Goal: Information Seeking & Learning: Learn about a topic

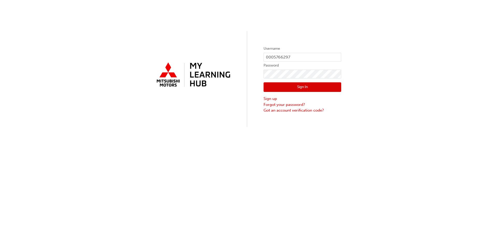
click at [319, 90] on button "Sign In" at bounding box center [303, 87] width 78 height 10
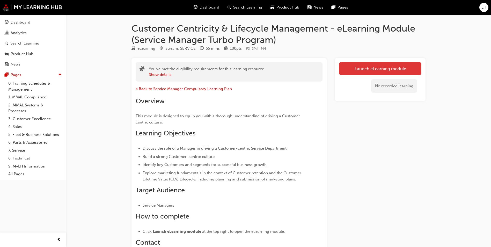
click at [347, 69] on link "Launch eLearning module" at bounding box center [380, 68] width 82 height 13
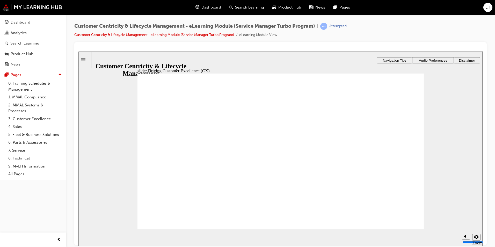
drag, startPoint x: 87, startPoint y: 198, endPoint x: 400, endPoint y: 221, distance: 313.5
drag, startPoint x: 155, startPoint y: 175, endPoint x: 160, endPoint y: 191, distance: 17.1
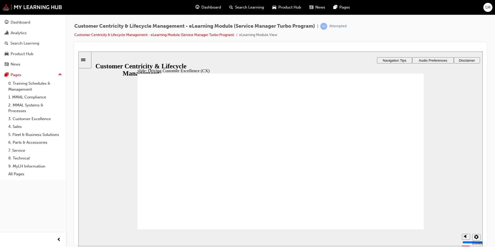
drag, startPoint x: 385, startPoint y: 108, endPoint x: 385, endPoint y: 121, distance: 13.2
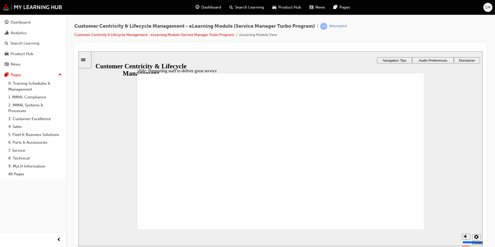
drag, startPoint x: 392, startPoint y: 128, endPoint x: 392, endPoint y: 140, distance: 11.7
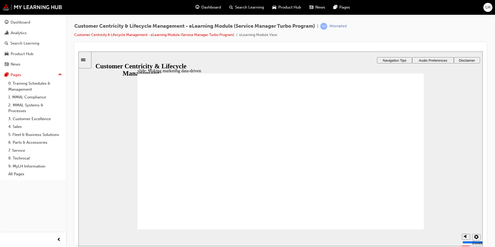
drag, startPoint x: 293, startPoint y: 170, endPoint x: 253, endPoint y: 170, distance: 40.4
drag, startPoint x: 263, startPoint y: 170, endPoint x: 265, endPoint y: 197, distance: 27.0
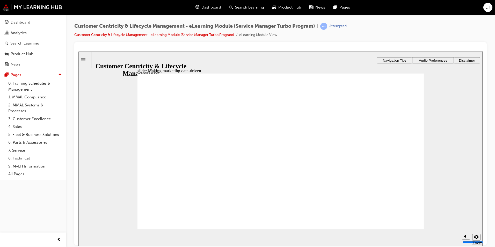
drag, startPoint x: 291, startPoint y: 191, endPoint x: 319, endPoint y: 197, distance: 28.0
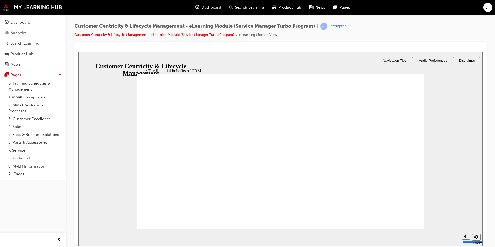
drag, startPoint x: 174, startPoint y: 121, endPoint x: 182, endPoint y: 121, distance: 7.8
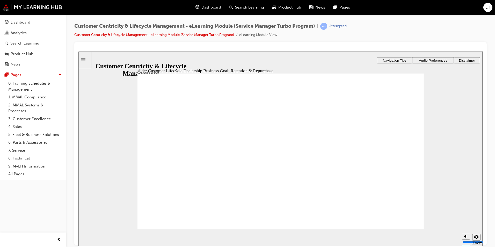
drag, startPoint x: 348, startPoint y: 187, endPoint x: 341, endPoint y: 147, distance: 40.9
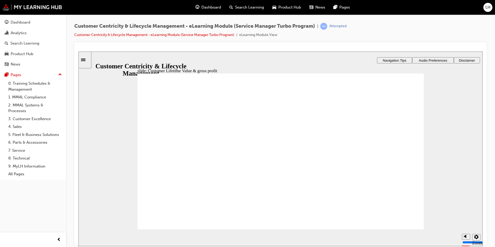
drag, startPoint x: 200, startPoint y: 127, endPoint x: 195, endPoint y: 137, distance: 11.7
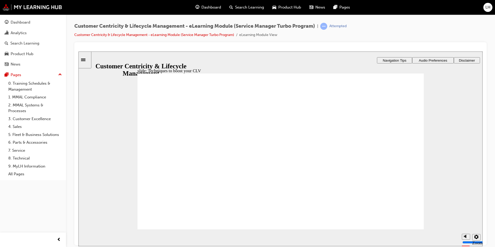
drag, startPoint x: 188, startPoint y: 181, endPoint x: 186, endPoint y: 191, distance: 9.5
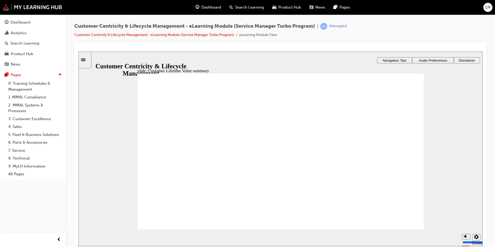
radio input "true"
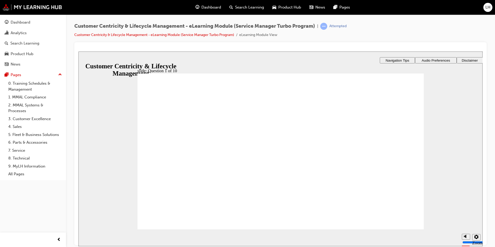
checkbox input "true"
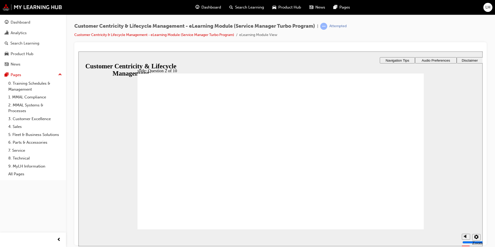
radio input "true"
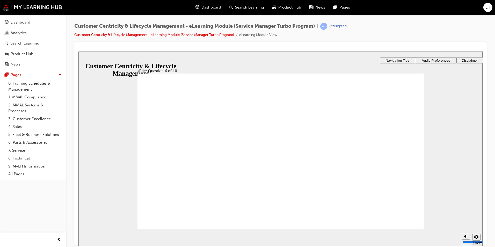
checkbox input "true"
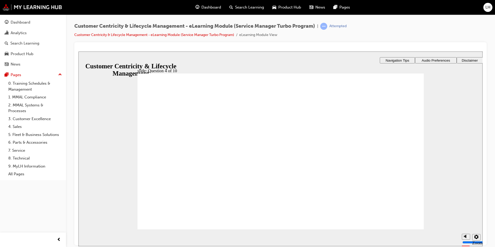
checkbox input "true"
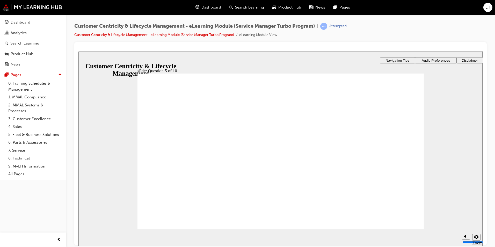
radio input "true"
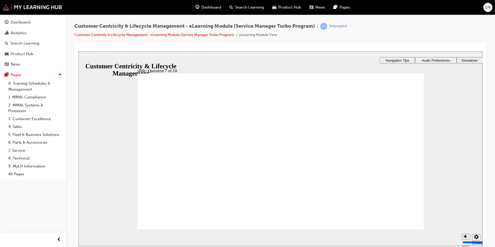
checkbox input "true"
drag, startPoint x: 199, startPoint y: 165, endPoint x: 200, endPoint y: 159, distance: 6.2
checkbox input "true"
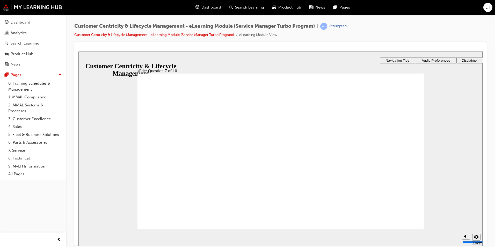
radio input "true"
checkbox input "true"
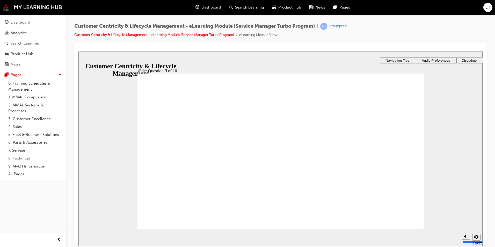
checkbox input "true"
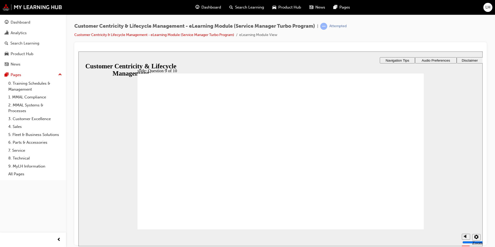
checkbox input "true"
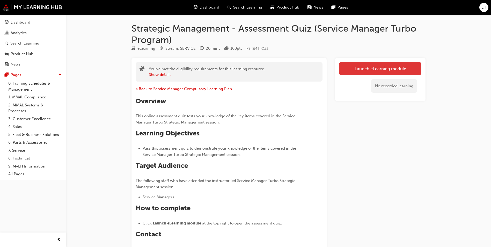
click at [384, 68] on link "Launch eLearning module" at bounding box center [380, 68] width 82 height 13
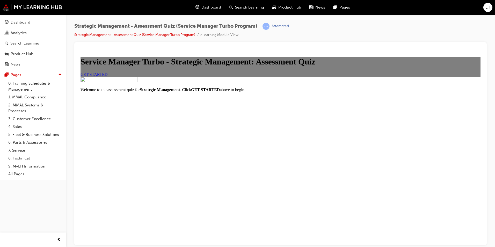
click at [108, 76] on span "GET STARTED" at bounding box center [94, 74] width 27 height 4
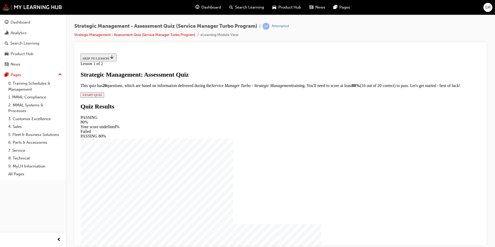
click at [102, 97] on span "START QUIZ" at bounding box center [92, 95] width 19 height 4
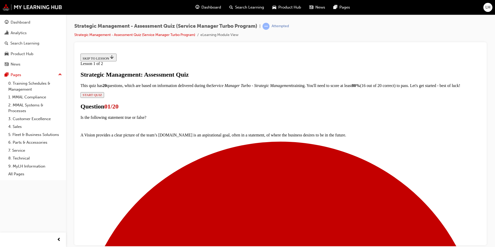
scroll to position [36, 0]
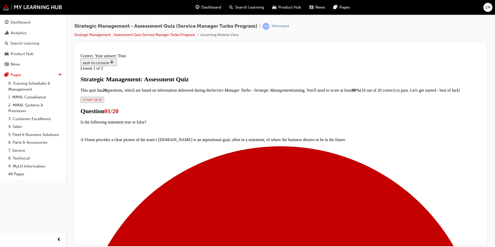
scroll to position [52, 0]
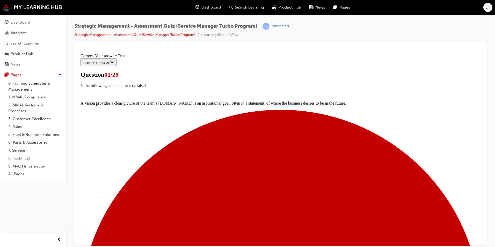
scroll to position [37, 0]
drag, startPoint x: 352, startPoint y: 90, endPoint x: 174, endPoint y: 84, distance: 178.3
copy p "Which of the following are included in the Balanced Satisfaction cycle?"
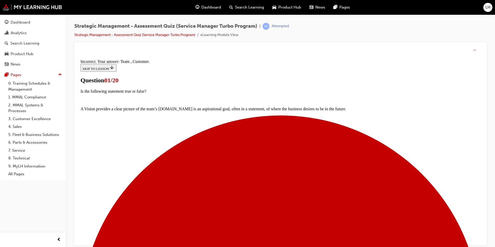
scroll to position [67, 0]
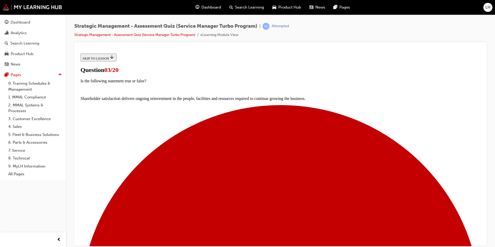
drag, startPoint x: 281, startPoint y: 205, endPoint x: 282, endPoint y: 202, distance: 3.5
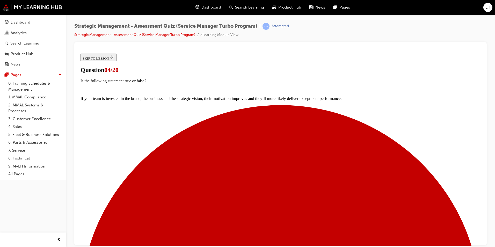
scroll to position [37, 0]
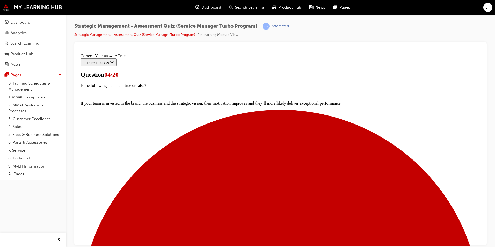
scroll to position [61, 0]
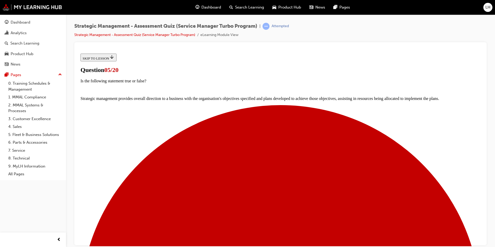
scroll to position [26, 0]
drag, startPoint x: 308, startPoint y: 100, endPoint x: 192, endPoint y: 100, distance: 116.0
copy p "Which of the following comprises a business strategy?"
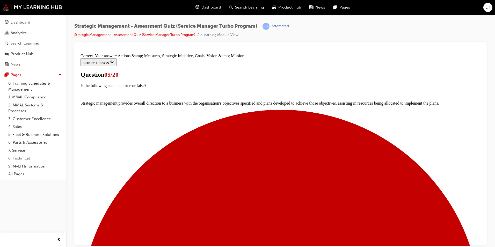
scroll to position [85, 0]
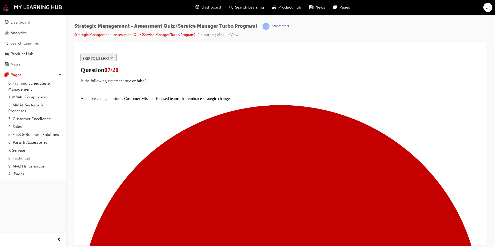
scroll to position [37, 0]
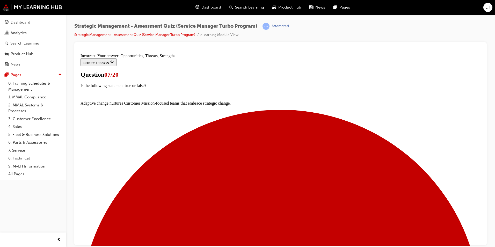
scroll to position [85, 0]
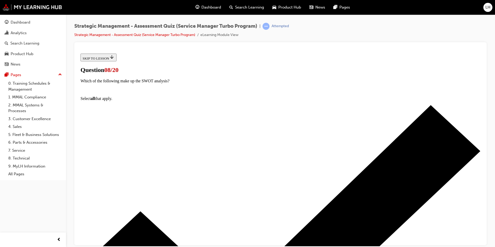
scroll to position [42, 0]
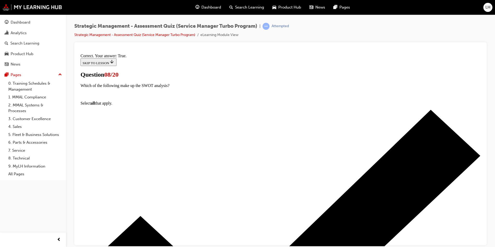
scroll to position [70, 0]
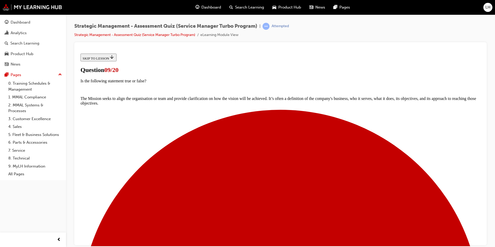
scroll to position [52, 0]
drag, startPoint x: 251, startPoint y: 187, endPoint x: 260, endPoint y: 192, distance: 9.8
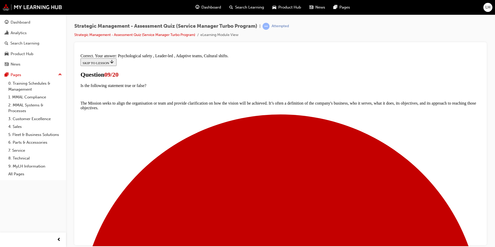
scroll to position [94, 0]
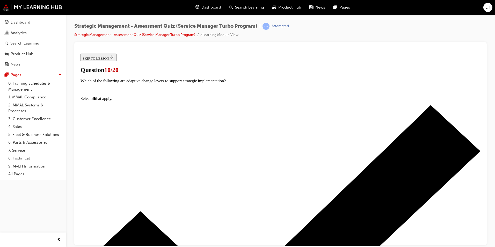
scroll to position [36, 0]
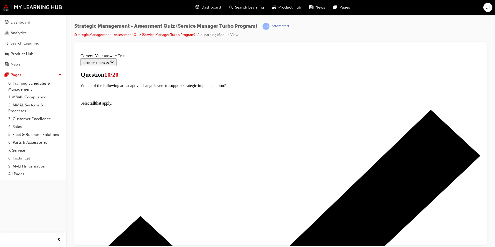
scroll to position [52, 0]
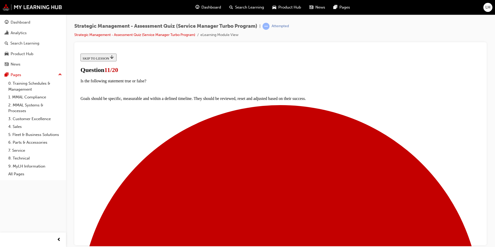
scroll to position [37, 0]
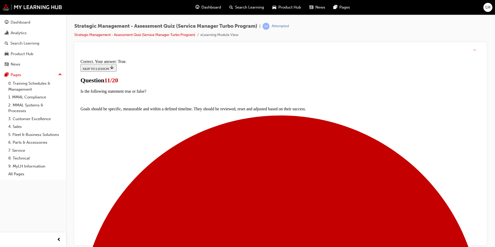
scroll to position [61, 0]
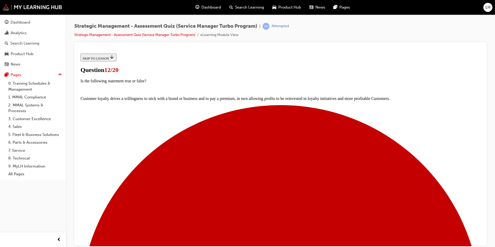
scroll to position [52, 0]
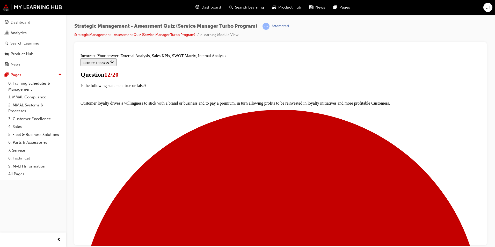
scroll to position [85, 0]
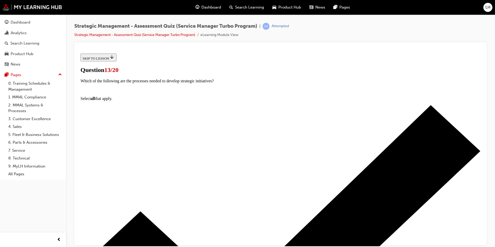
scroll to position [52, 0]
drag, startPoint x: 258, startPoint y: 91, endPoint x: 187, endPoint y: 76, distance: 73.0
copy p "Which of the following are interlinking motivations between the Balanced Satisf…"
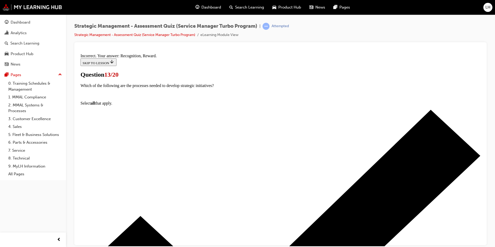
scroll to position [94, 0]
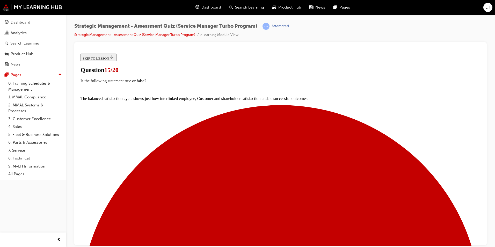
drag, startPoint x: 277, startPoint y: 205, endPoint x: 276, endPoint y: 208, distance: 3.6
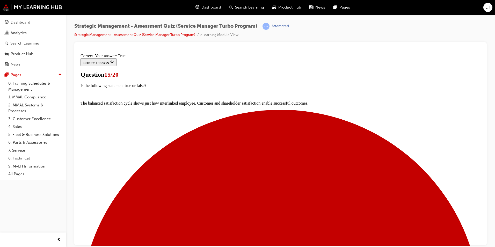
scroll to position [61, 0]
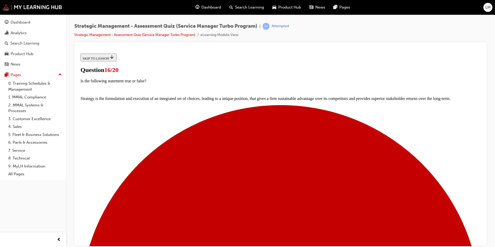
scroll to position [26, 0]
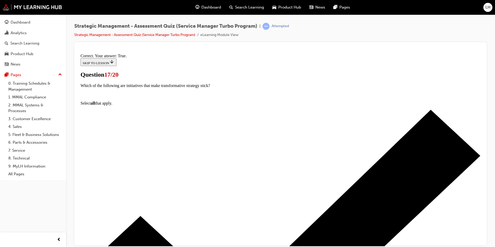
scroll to position [61, 0]
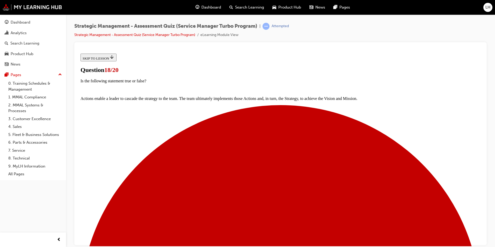
scroll to position [48, 0]
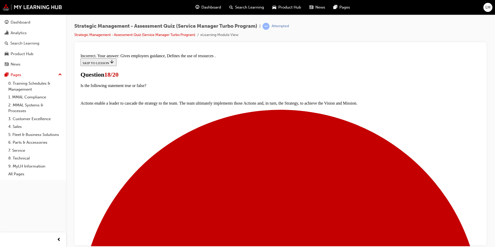
scroll to position [85, 0]
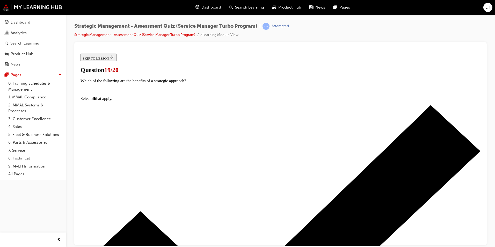
scroll to position [36, 0]
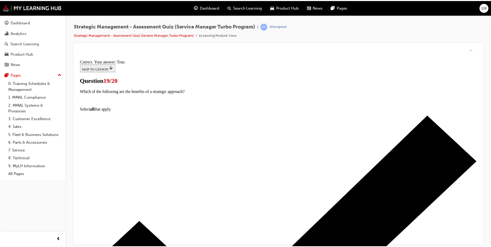
scroll to position [52, 0]
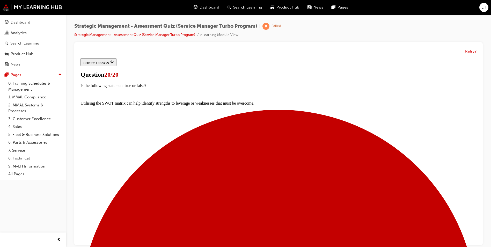
scroll to position [43, 0]
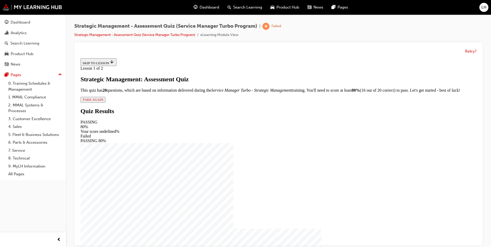
click at [194, 103] on div "Lesson 1 of 2 Strategic Management: Assessment Quiz This quiz has 2 0 questions…" at bounding box center [279, 84] width 396 height 37
drag, startPoint x: 194, startPoint y: 207, endPoint x: 200, endPoint y: 206, distance: 6.0
click at [200, 103] on div "Lesson 1 of 2 Strategic Management: Assessment Quiz This quiz has 2 0 questions…" at bounding box center [279, 84] width 396 height 37
click at [203, 103] on div "Lesson 1 of 2 Strategic Management: Assessment Quiz This quiz has 2 0 questions…" at bounding box center [279, 84] width 396 height 37
click at [103, 102] on span "TAKE AGAIN" at bounding box center [93, 100] width 21 height 4
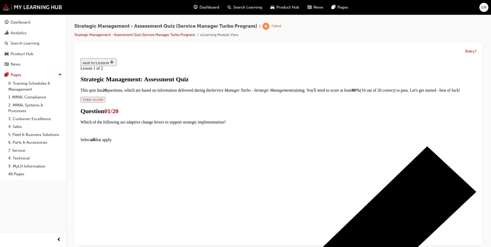
scroll to position [52, 0]
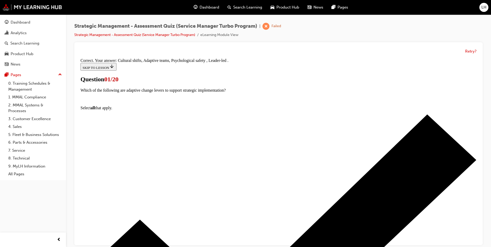
scroll to position [36, 0]
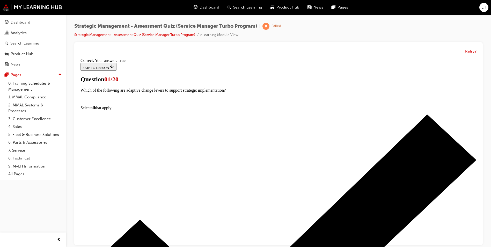
scroll to position [36, 0]
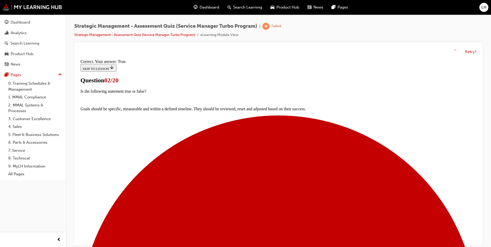
scroll to position [52, 0]
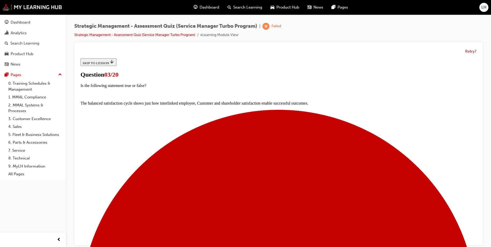
scroll to position [42, 0]
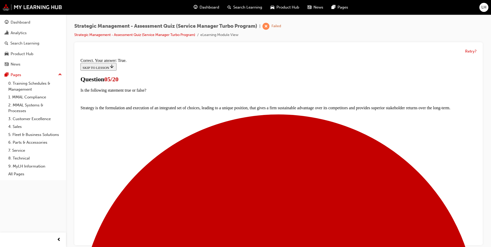
scroll to position [42, 0]
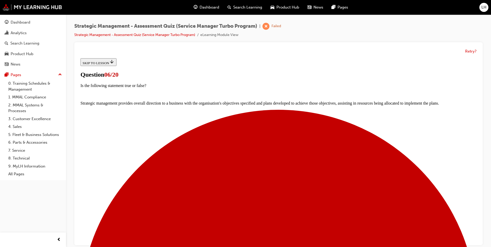
scroll to position [36, 0]
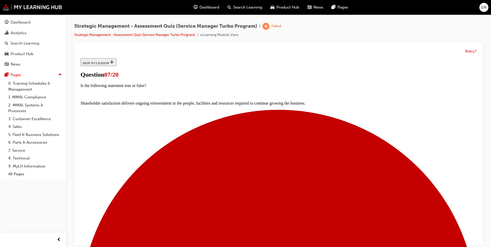
scroll to position [37, 0]
drag, startPoint x: 348, startPoint y: 96, endPoint x: 179, endPoint y: 87, distance: 168.9
copy p "Which of the following are included in the Balanced Satisfaction cycle?"
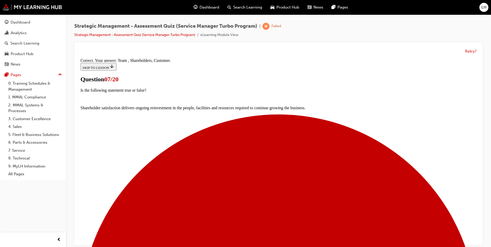
scroll to position [67, 0]
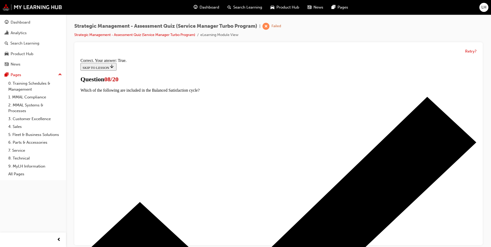
scroll to position [52, 0]
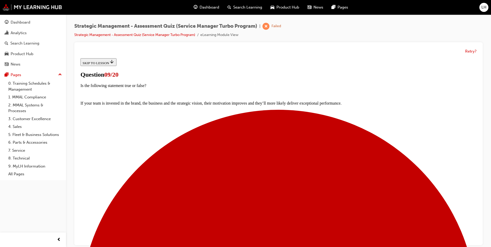
scroll to position [37, 0]
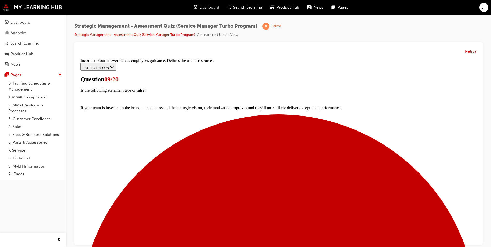
scroll to position [85, 0]
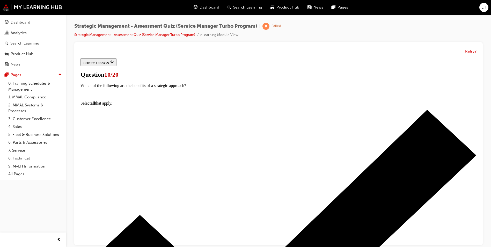
scroll to position [26, 0]
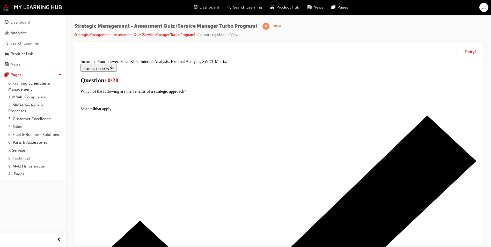
scroll to position [85, 0]
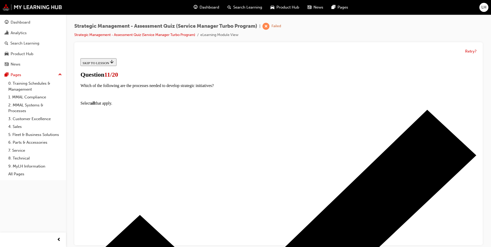
scroll to position [42, 0]
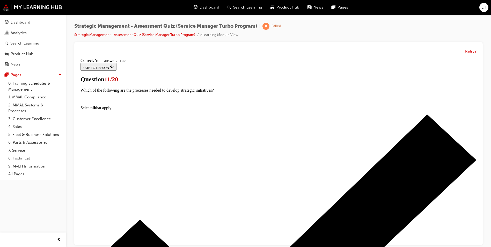
scroll to position [61, 0]
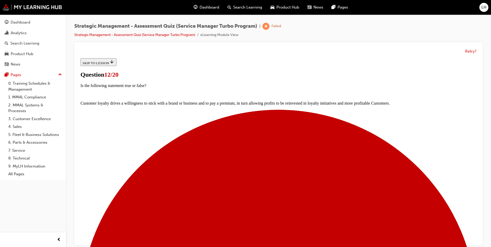
scroll to position [46, 0]
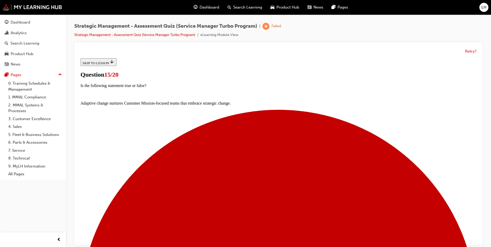
scroll to position [37, 0]
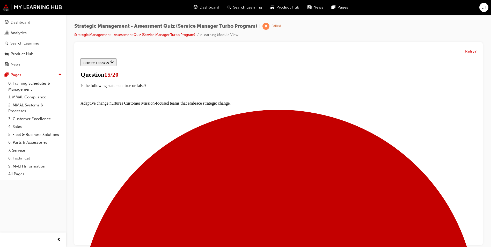
scroll to position [62, 0]
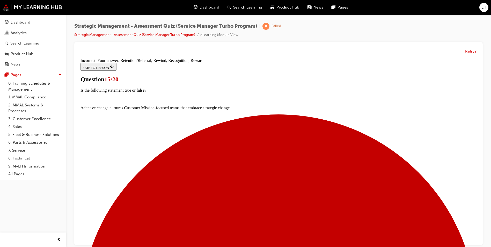
scroll to position [94, 0]
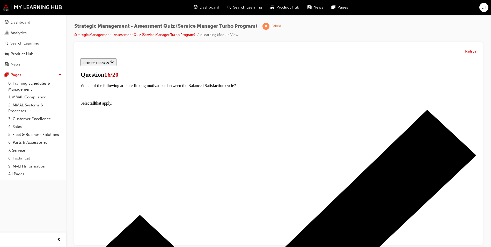
scroll to position [36, 0]
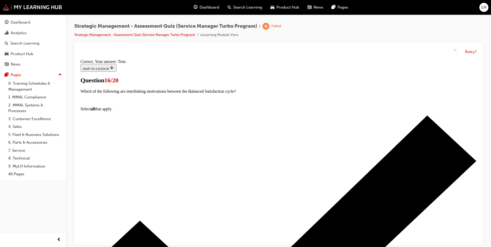
scroll to position [52, 0]
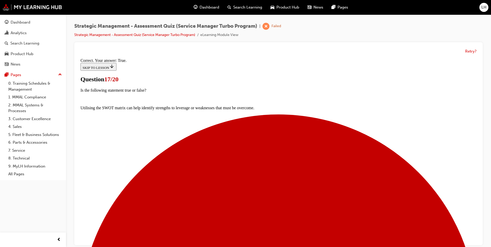
scroll to position [61, 0]
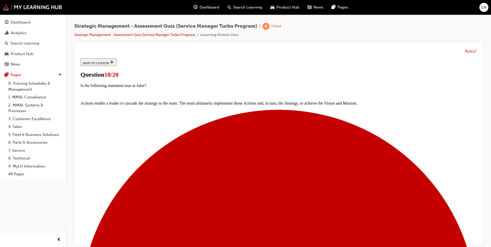
scroll to position [48, 0]
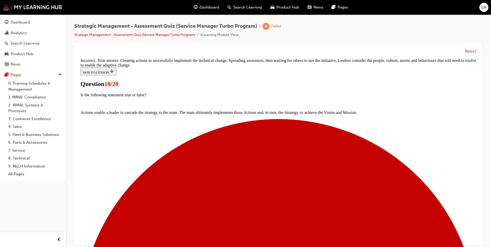
scroll to position [90, 0]
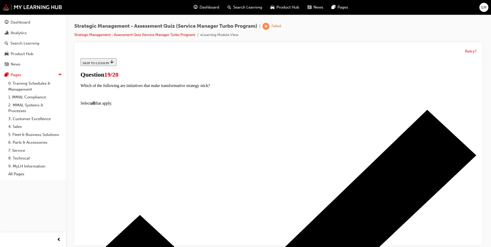
scroll to position [68, 0]
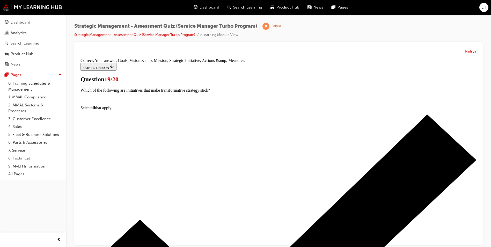
scroll to position [85, 0]
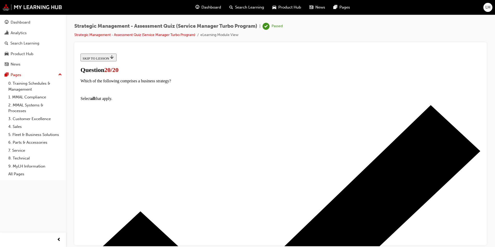
scroll to position [70, 0]
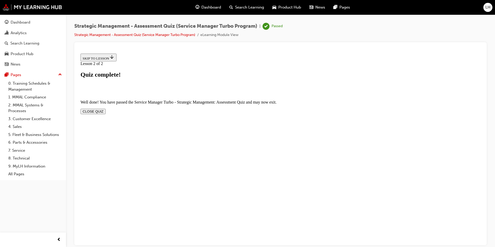
click at [106, 109] on button "CLOSE QUIZ" at bounding box center [93, 111] width 25 height 5
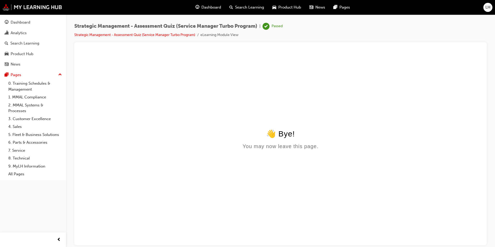
scroll to position [0, 0]
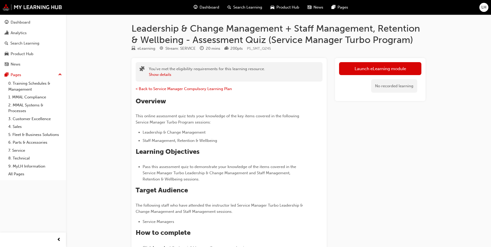
click at [400, 67] on link "Launch eLearning module" at bounding box center [380, 68] width 82 height 13
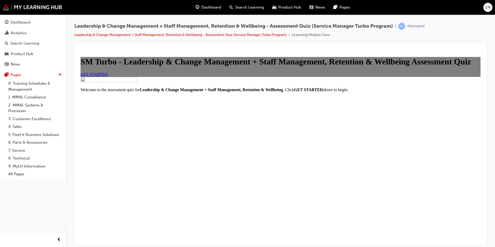
click at [203, 76] on div "SM Turbo - Leadership & Change Management + Staff Management, Retention & Wellb…" at bounding box center [281, 67] width 400 height 20
click at [108, 76] on span "GET STARTED" at bounding box center [94, 74] width 27 height 4
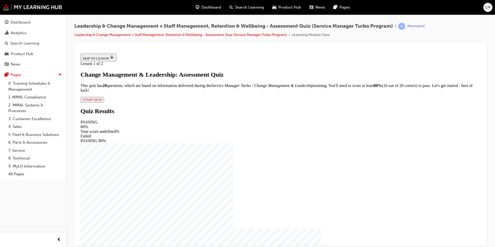
click at [104, 102] on button "START QUIZ" at bounding box center [93, 100] width 24 height 6
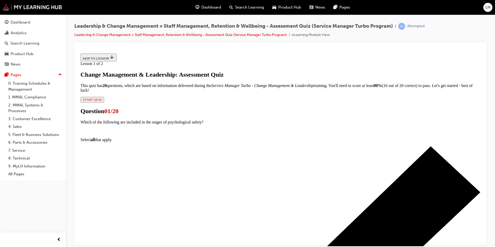
scroll to position [26, 0]
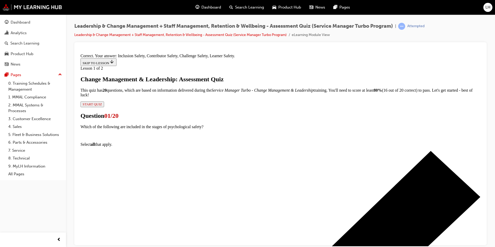
scroll to position [85, 0]
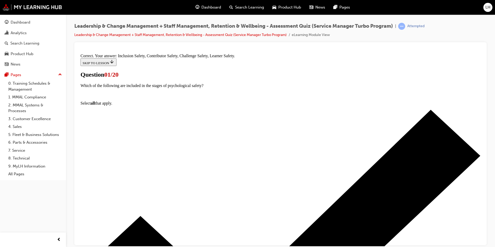
scroll to position [0, 0]
drag, startPoint x: 281, startPoint y: 138, endPoint x: 182, endPoint y: 119, distance: 101.2
copy p "Which of the following quadrants is the ideal zone for high psychological safet…"
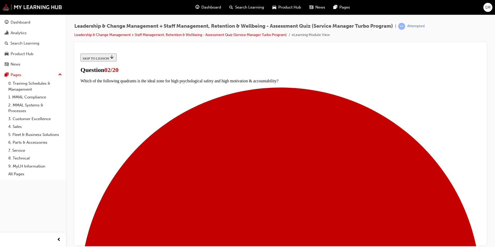
scroll to position [36, 0]
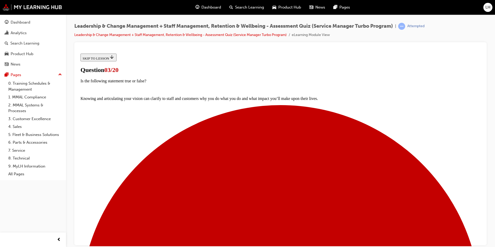
scroll to position [37, 0]
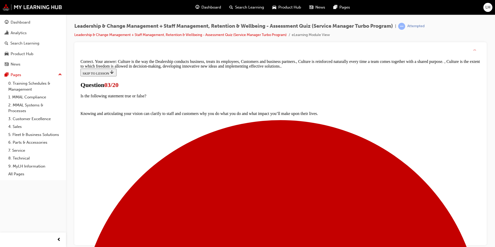
scroll to position [111, 0]
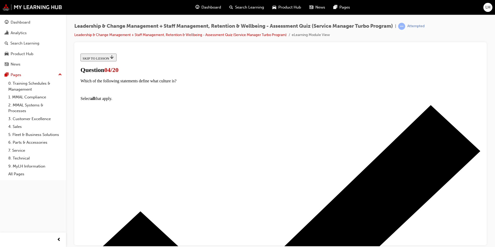
scroll to position [26, 0]
drag, startPoint x: 264, startPoint y: 111, endPoint x: 187, endPoint y: 94, distance: 79.1
copy p "Which of the following are the sections needed to accurately identify the Stake…"
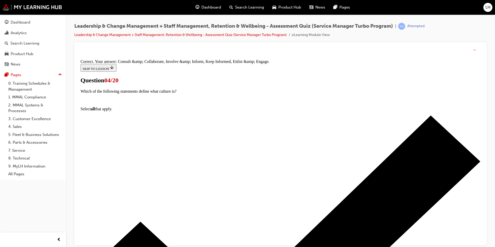
scroll to position [94, 0]
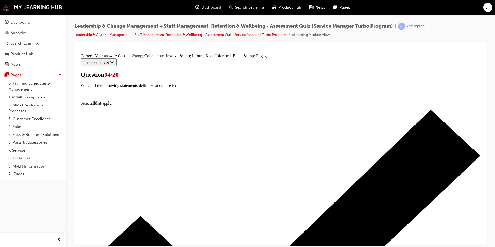
drag, startPoint x: 296, startPoint y: 222, endPoint x: 299, endPoint y: 225, distance: 4.4
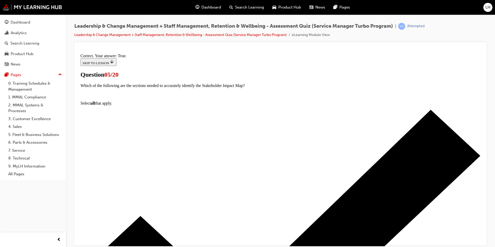
scroll to position [52, 0]
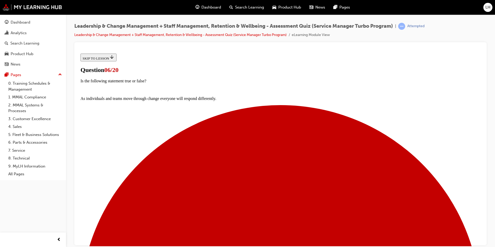
scroll to position [36, 0]
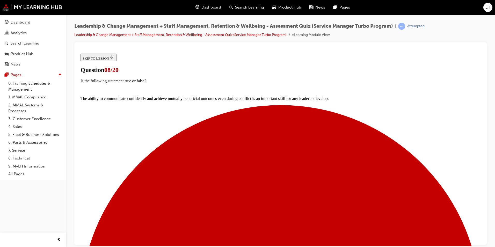
scroll to position [37, 0]
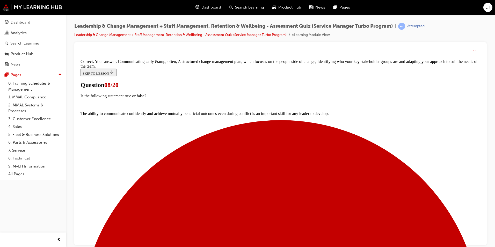
scroll to position [104, 0]
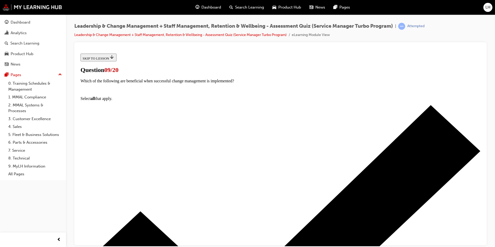
scroll to position [26, 0]
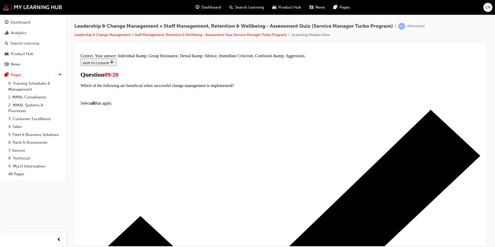
scroll to position [94, 0]
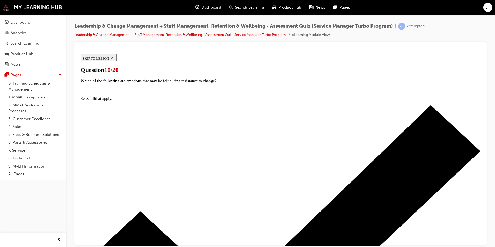
scroll to position [26, 0]
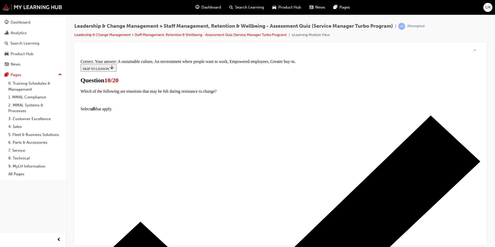
scroll to position [85, 0]
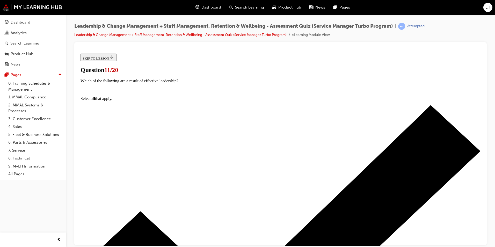
scroll to position [0, 0]
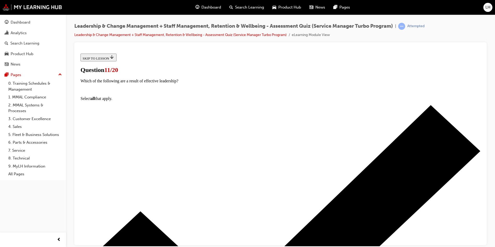
scroll to position [26, 0]
drag, startPoint x: 325, startPoint y: 100, endPoint x: 184, endPoint y: 99, distance: 140.7
copy p "Which of the following are components of the trust equation?"
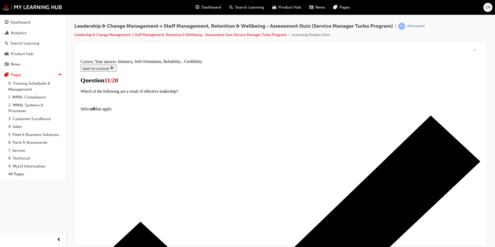
scroll to position [85, 0]
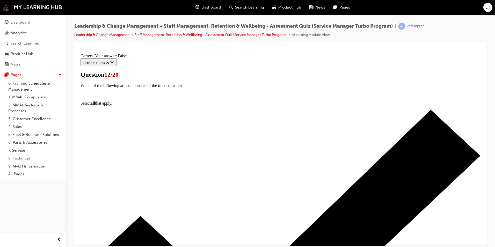
scroll to position [43, 0]
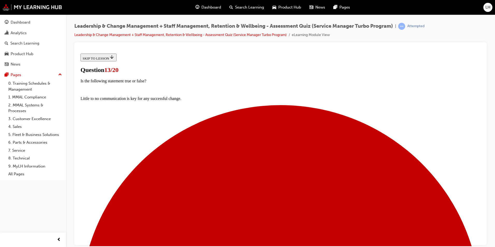
scroll to position [37, 0]
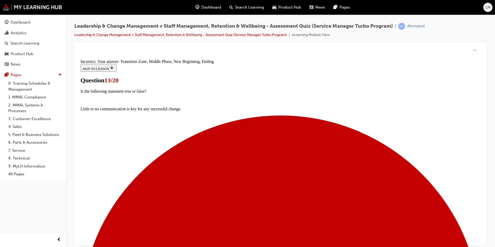
scroll to position [94, 0]
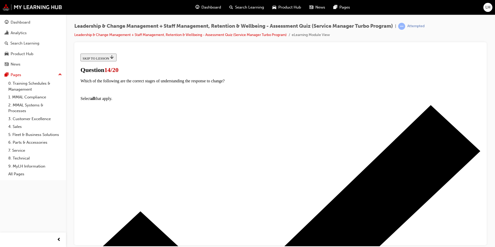
scroll to position [42, 0]
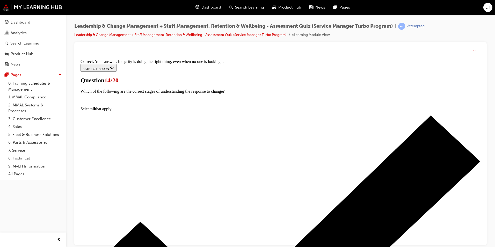
scroll to position [67, 0]
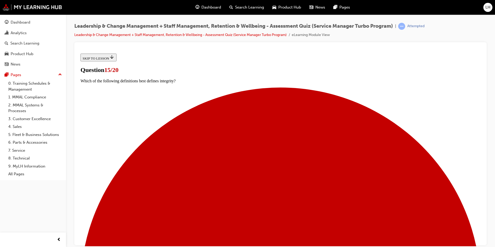
scroll to position [26, 0]
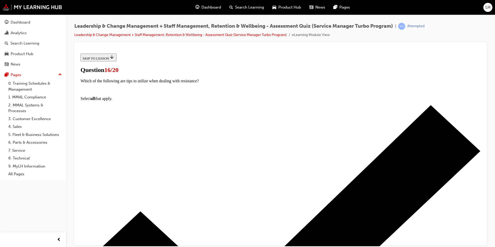
scroll to position [42, 0]
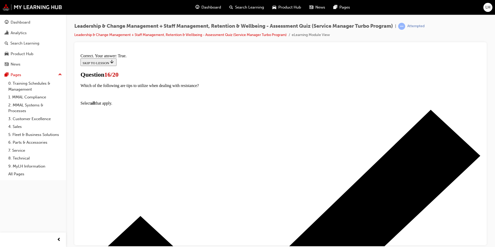
scroll to position [70, 0]
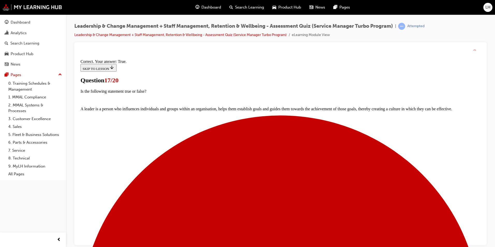
scroll to position [61, 0]
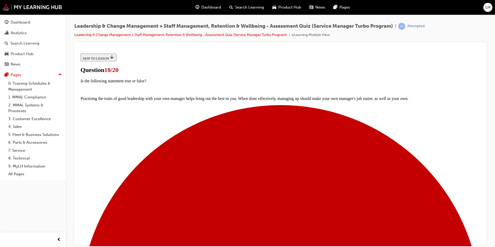
scroll to position [26, 0]
drag, startPoint x: 263, startPoint y: 190, endPoint x: 265, endPoint y: 204, distance: 14.7
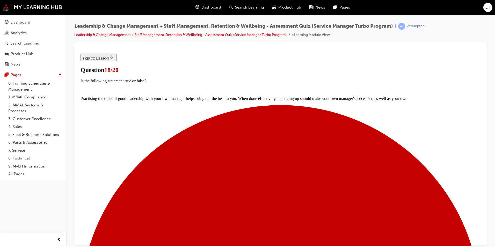
drag, startPoint x: 265, startPoint y: 205, endPoint x: 264, endPoint y: 175, distance: 30.8
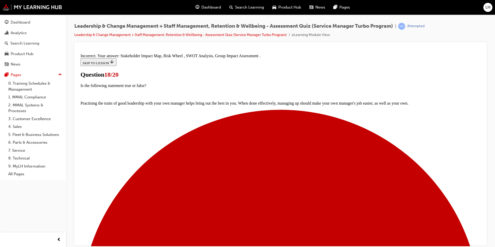
scroll to position [85, 0]
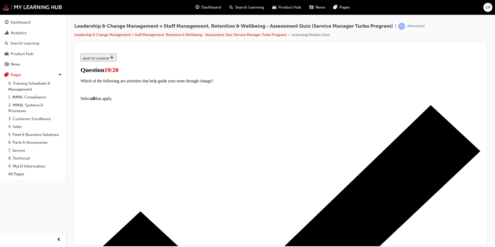
scroll to position [26, 0]
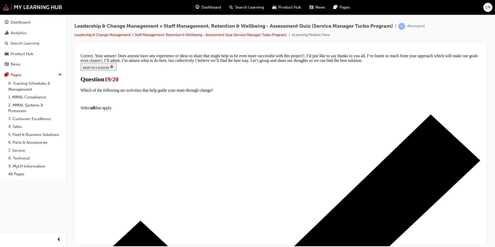
scroll to position [105, 0]
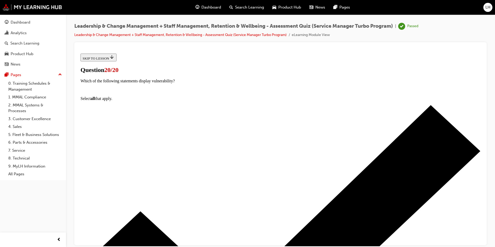
scroll to position [70, 0]
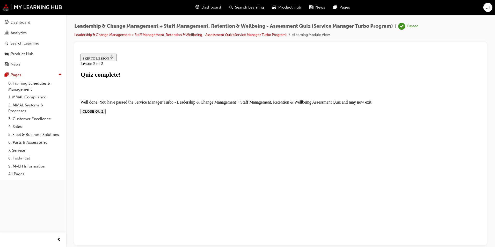
click at [106, 109] on button "CLOSE QUIZ" at bounding box center [93, 111] width 25 height 5
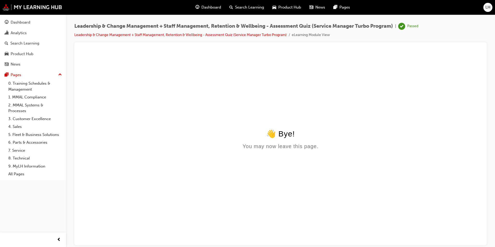
scroll to position [0, 0]
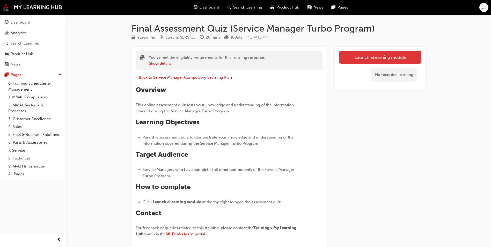
click at [368, 59] on link "Launch eLearning module" at bounding box center [380, 57] width 82 height 13
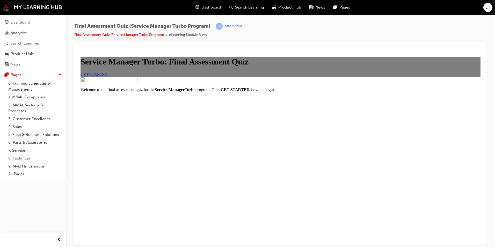
click at [108, 76] on span "GET STARTED" at bounding box center [94, 74] width 27 height 4
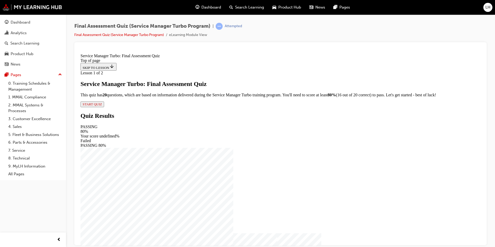
click at [102, 106] on span "START QUIZ" at bounding box center [92, 104] width 19 height 4
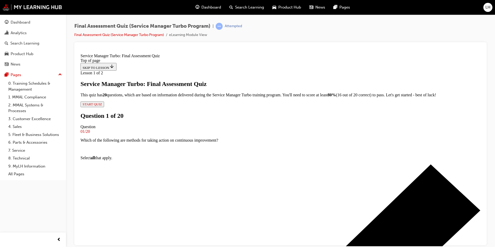
scroll to position [26, 0]
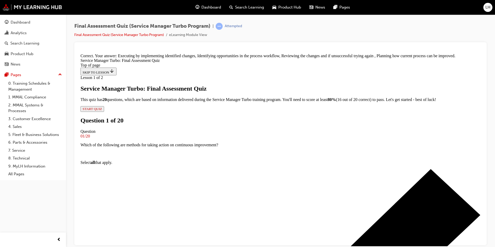
scroll to position [95, 0]
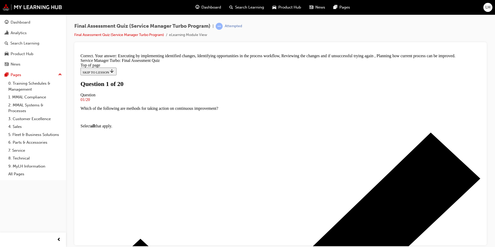
scroll to position [26, 0]
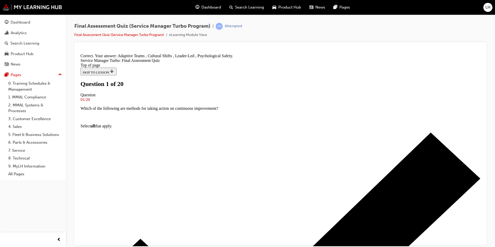
scroll to position [95, 0]
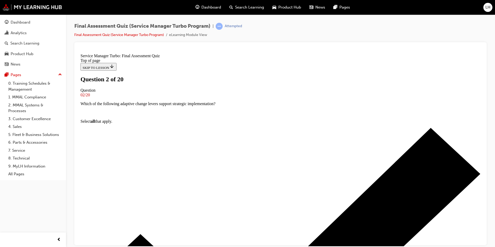
scroll to position [64, 0]
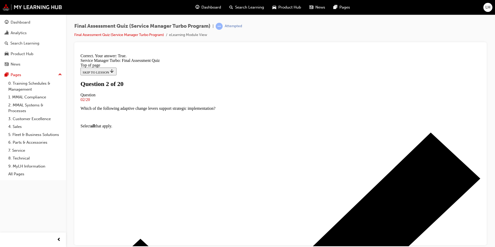
scroll to position [80, 0]
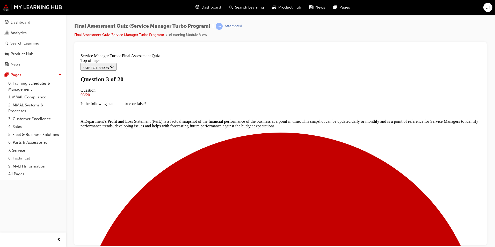
scroll to position [26, 0]
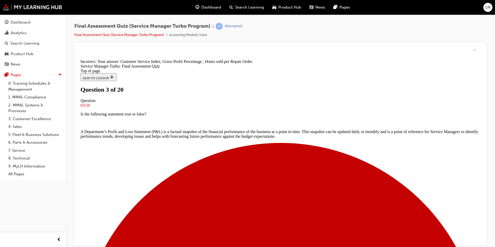
scroll to position [95, 0]
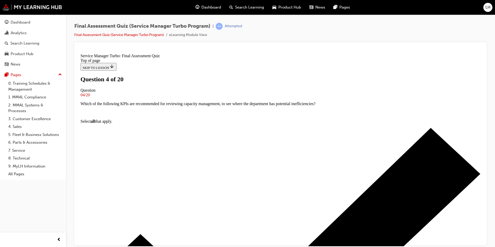
scroll to position [37, 0]
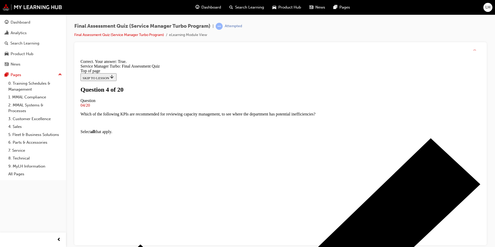
scroll to position [54, 0]
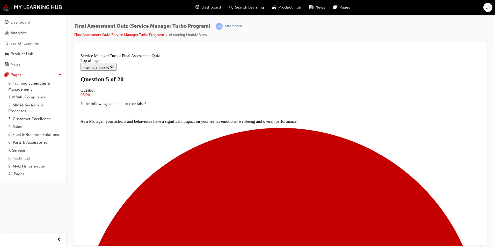
scroll to position [26, 0]
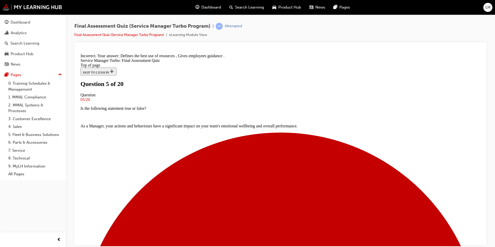
scroll to position [86, 0]
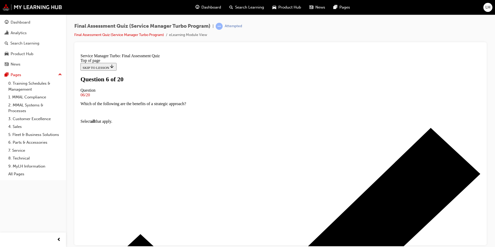
scroll to position [26, 0]
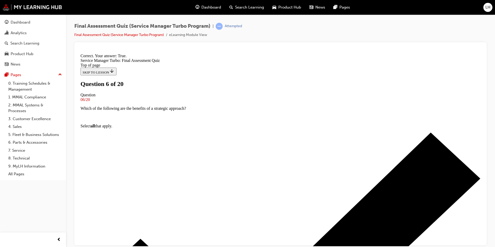
scroll to position [71, 0]
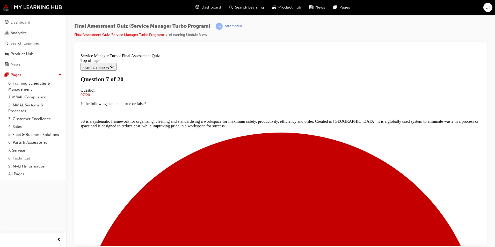
scroll to position [26, 0]
drag, startPoint x: 254, startPoint y: 108, endPoint x: 189, endPoint y: 96, distance: 66.6
copy p "Which of the following are the types of expenses that contribute to the Net Pro…"
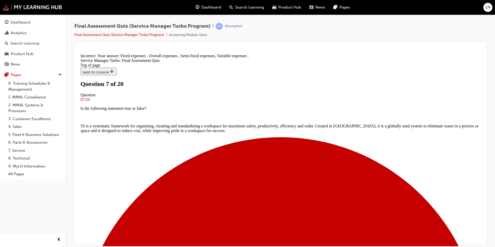
scroll to position [95, 0]
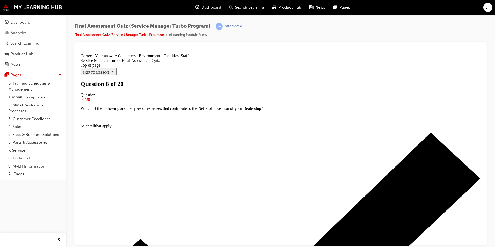
scroll to position [95, 0]
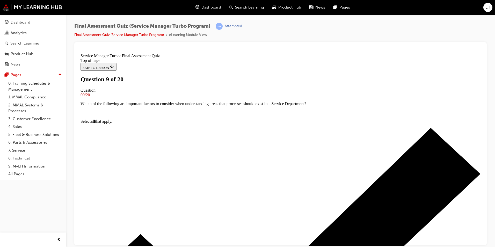
scroll to position [26, 0]
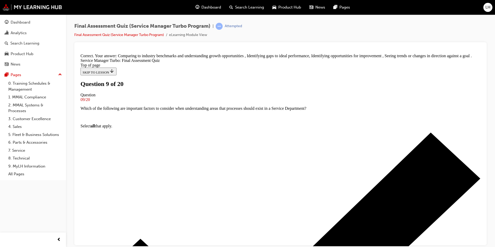
scroll to position [91, 0]
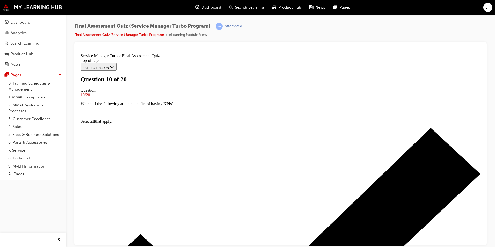
scroll to position [26, 0]
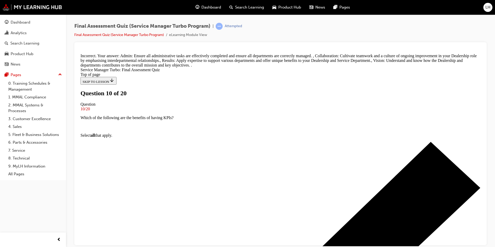
scroll to position [112, 0]
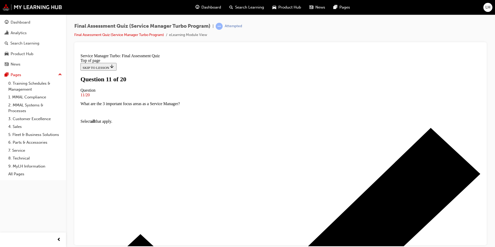
scroll to position [26, 0]
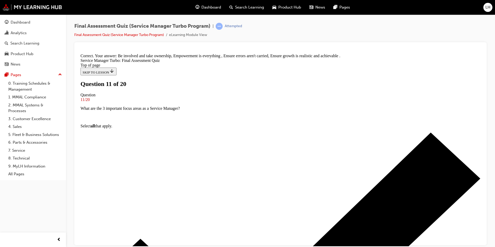
scroll to position [95, 0]
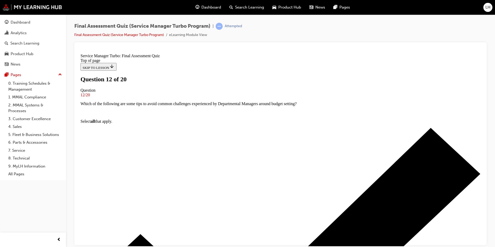
scroll to position [26, 0]
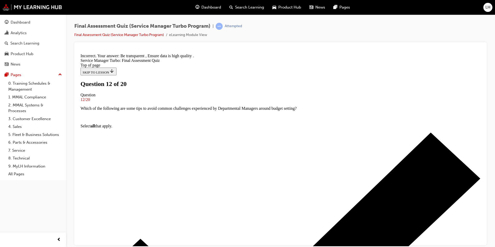
scroll to position [95, 0]
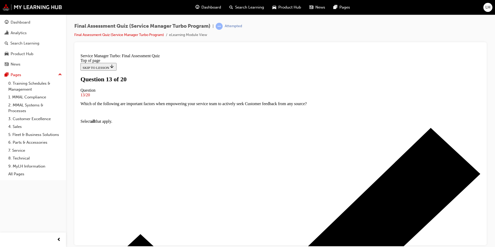
scroll to position [52, 0]
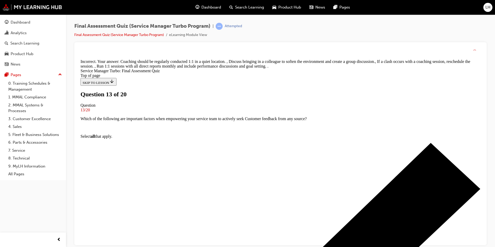
scroll to position [97, 0]
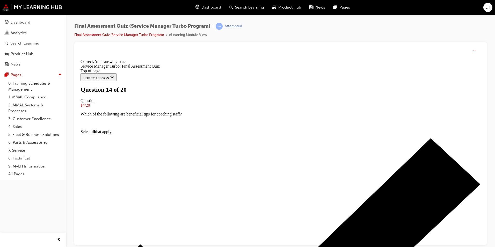
scroll to position [62, 0]
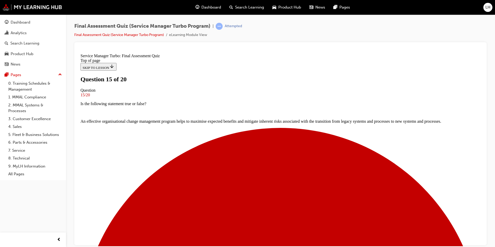
scroll to position [26, 0]
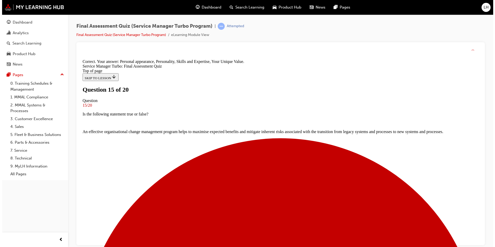
scroll to position [86, 0]
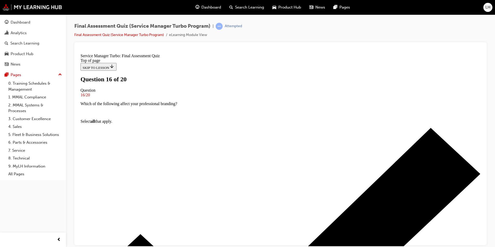
scroll to position [26, 0]
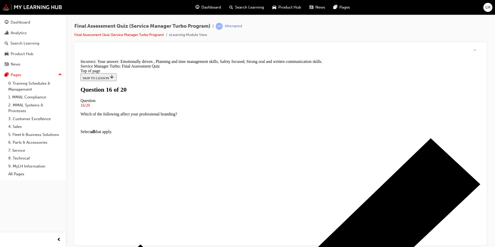
scroll to position [86, 0]
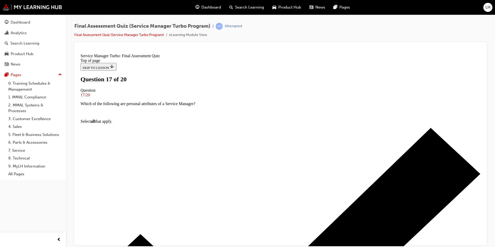
scroll to position [26, 0]
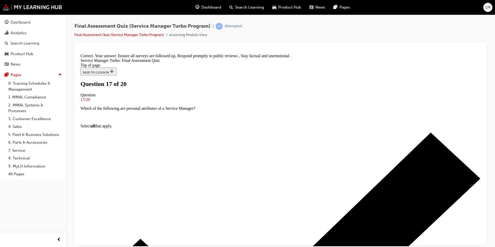
scroll to position [95, 0]
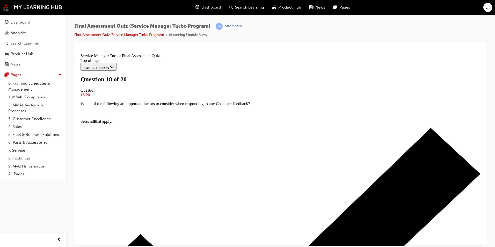
scroll to position [26, 0]
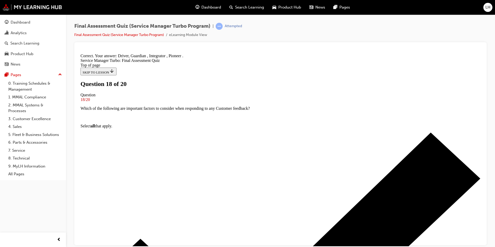
scroll to position [86, 0]
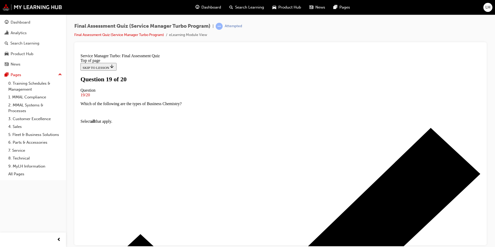
scroll to position [26, 0]
drag, startPoint x: 258, startPoint y: 170, endPoint x: 255, endPoint y: 177, distance: 6.9
drag, startPoint x: 254, startPoint y: 185, endPoint x: 254, endPoint y: 198, distance: 12.7
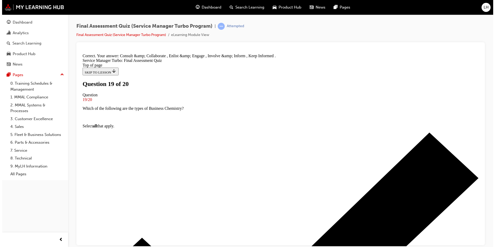
scroll to position [86, 0]
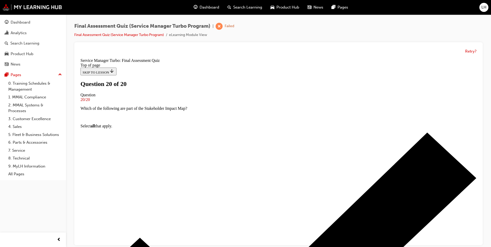
scroll to position [4, 0]
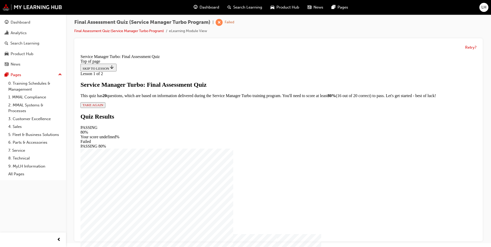
scroll to position [1, 0]
click at [103, 107] on span "TAKE AGAIN" at bounding box center [93, 105] width 21 height 4
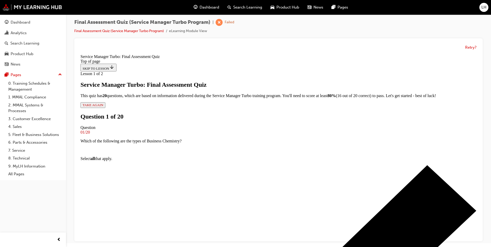
drag, startPoint x: 218, startPoint y: 196, endPoint x: 217, endPoint y: 214, distance: 18.4
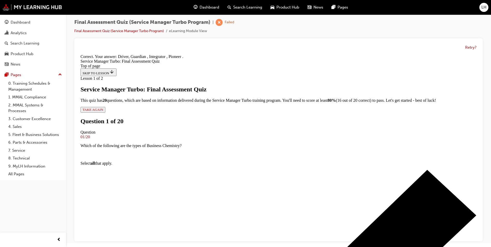
scroll to position [86, 0]
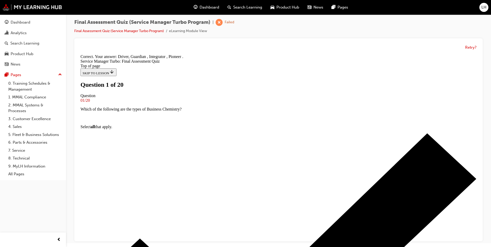
scroll to position [26, 0]
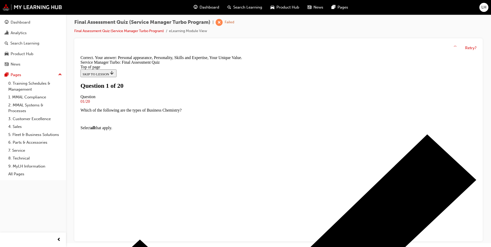
scroll to position [86, 0]
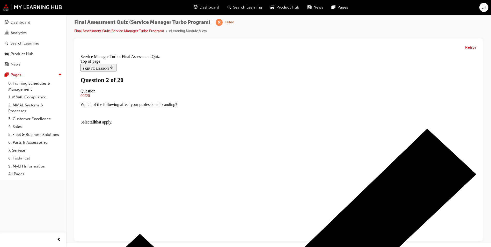
scroll to position [37, 0]
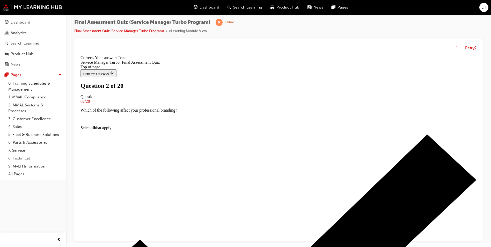
scroll to position [54, 0]
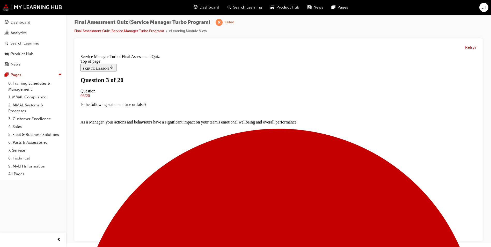
scroll to position [52, 0]
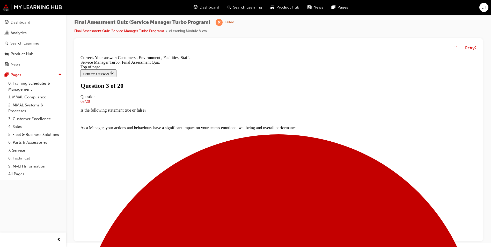
scroll to position [95, 0]
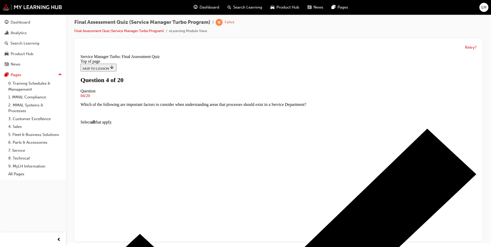
scroll to position [26, 0]
drag, startPoint x: 246, startPoint y: 112, endPoint x: 188, endPoint y: 103, distance: 58.8
copy p "Which of the following adaptive change levers support strategic implementation?"
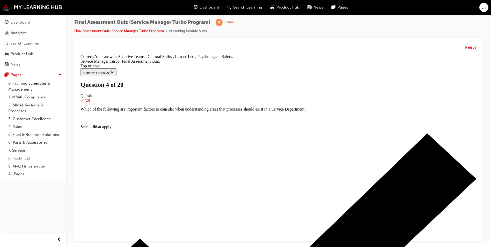
scroll to position [95, 0]
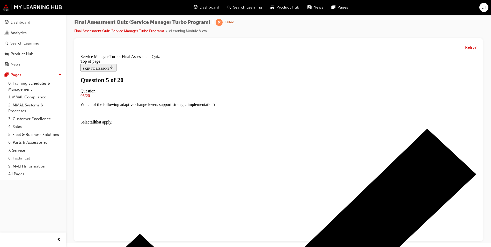
scroll to position [26, 0]
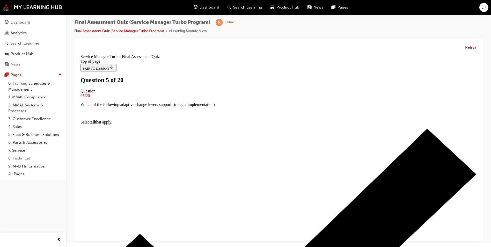
scroll to position [52, 0]
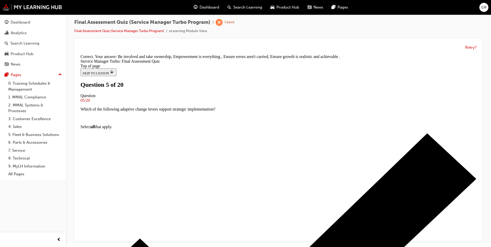
scroll to position [95, 0]
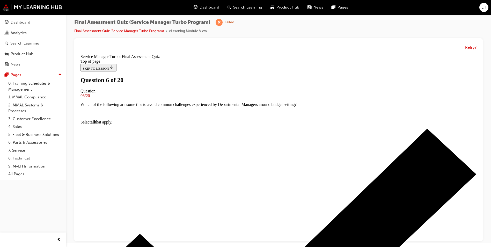
scroll to position [26, 0]
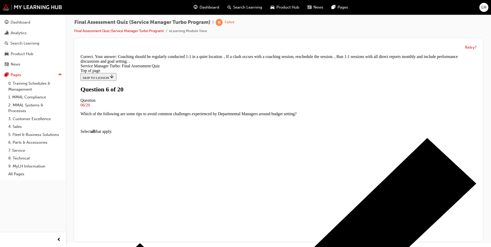
scroll to position [97, 0]
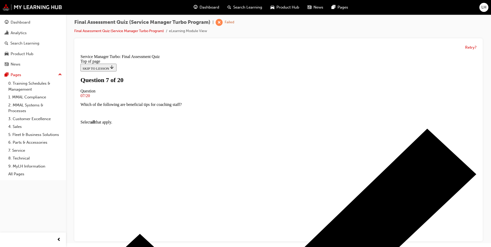
scroll to position [52, 0]
drag, startPoint x: 330, startPoint y: 80, endPoint x: 188, endPoint y: 70, distance: 142.0
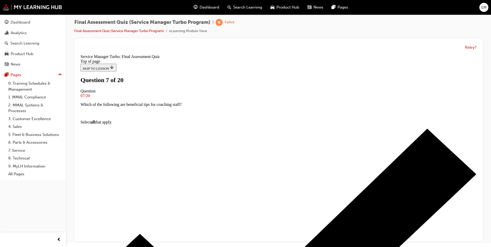
drag, startPoint x: 331, startPoint y: 77, endPoint x: 183, endPoint y: 80, distance: 147.9
copy p "Which of the following are the benefits of a strategic approach?"
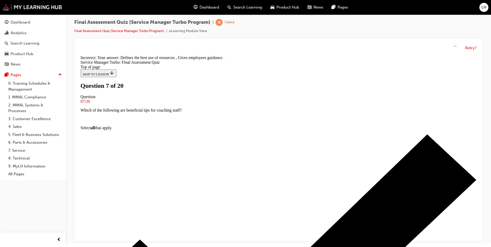
scroll to position [86, 0]
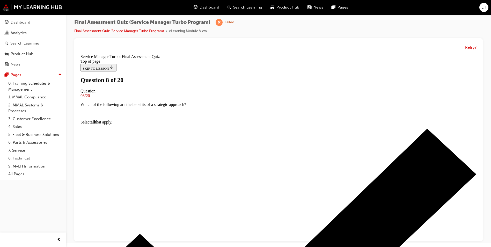
scroll to position [52, 0]
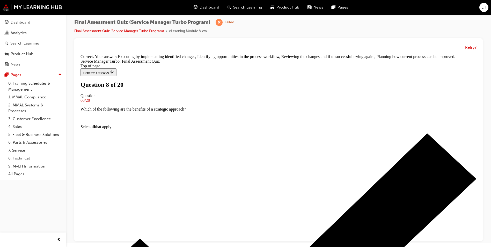
scroll to position [95, 0]
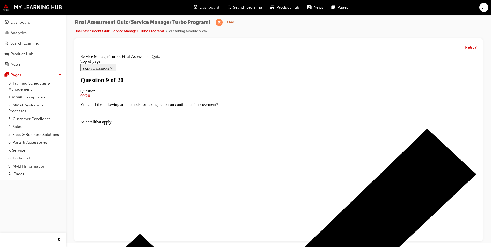
scroll to position [26, 0]
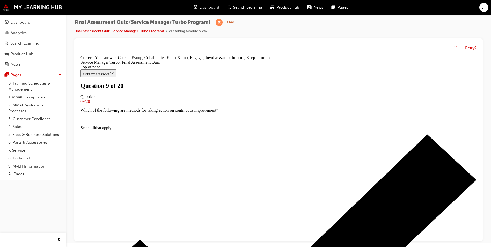
scroll to position [86, 0]
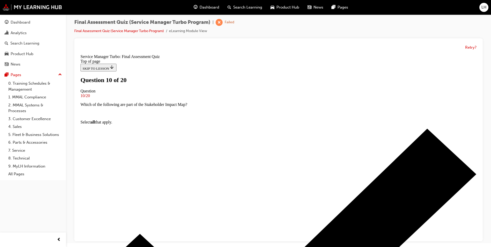
scroll to position [52, 0]
drag, startPoint x: 346, startPoint y: 85, endPoint x: 184, endPoint y: 75, distance: 161.7
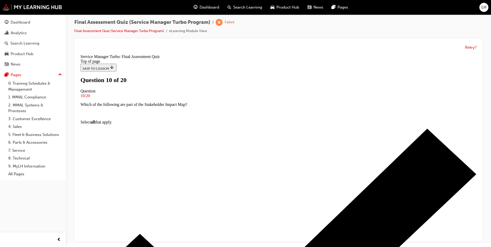
copy p "What are the 3 important focus areas as a Service Manager?"
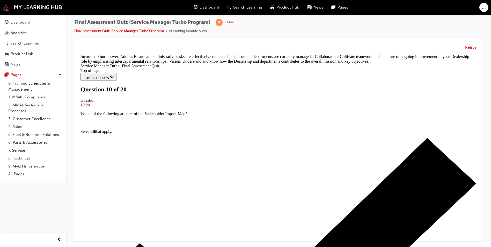
scroll to position [112, 0]
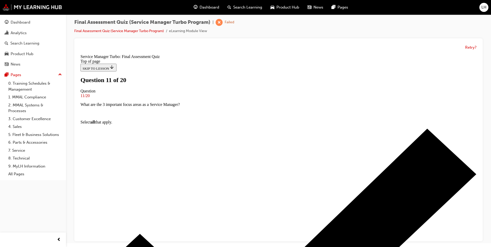
scroll to position [26, 0]
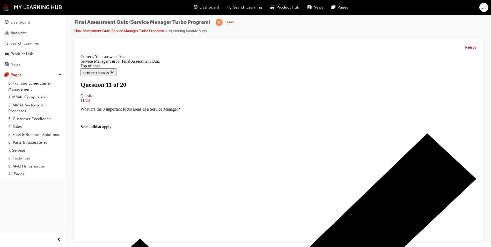
scroll to position [62, 0]
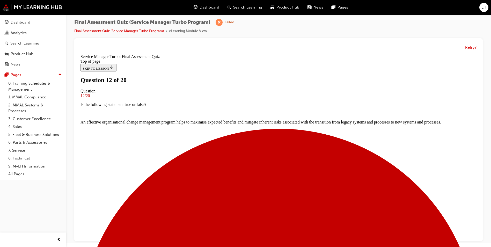
scroll to position [26, 0]
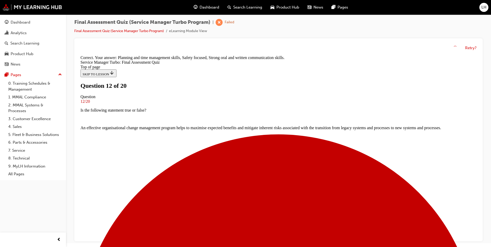
scroll to position [86, 0]
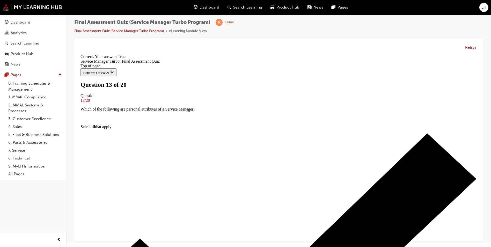
scroll to position [80, 0]
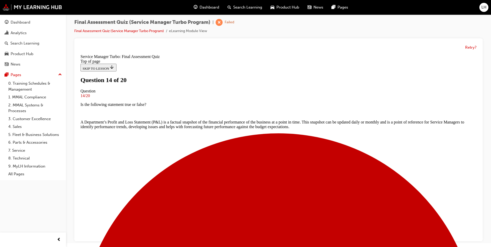
scroll to position [26, 0]
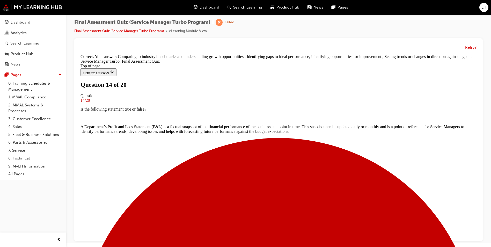
scroll to position [91, 0]
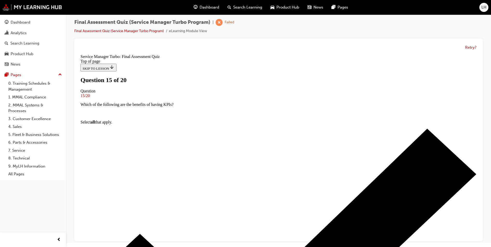
scroll to position [26, 0]
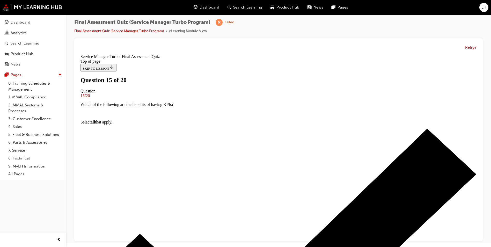
drag, startPoint x: 268, startPoint y: 214, endPoint x: 313, endPoint y: 184, distance: 53.5
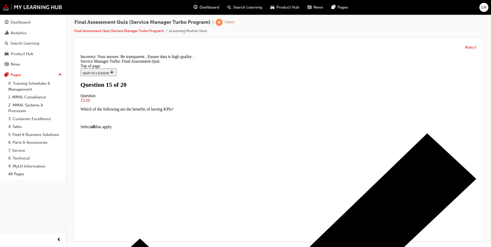
scroll to position [95, 0]
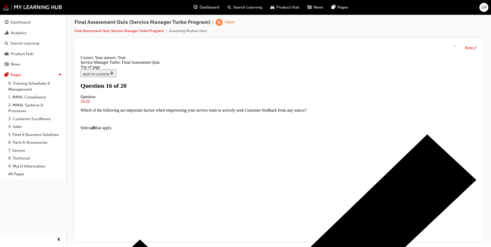
scroll to position [71, 0]
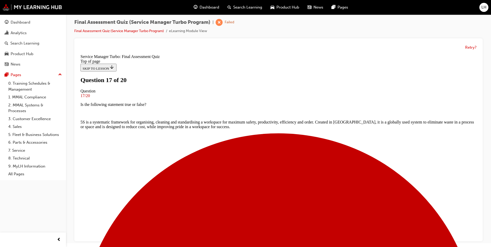
scroll to position [52, 0]
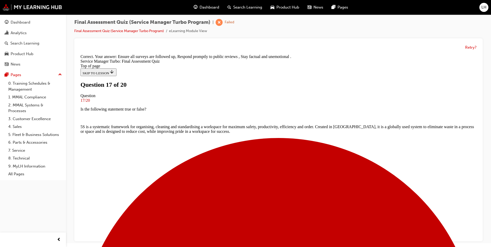
scroll to position [95, 0]
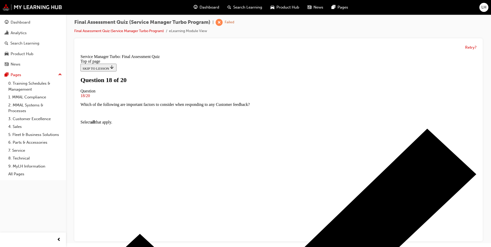
scroll to position [26, 0]
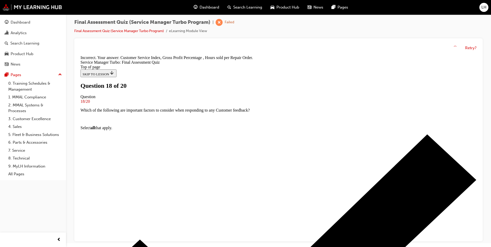
scroll to position [95, 0]
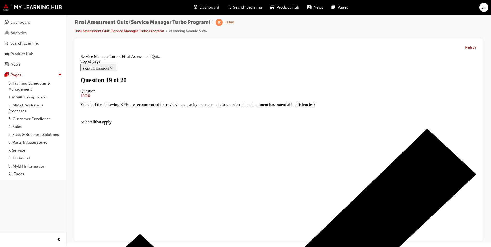
scroll to position [26, 0]
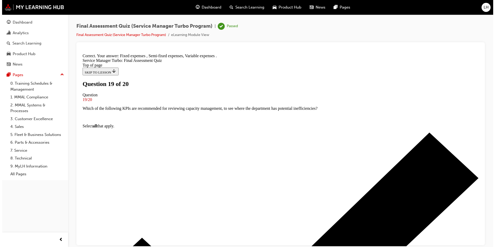
scroll to position [0, 0]
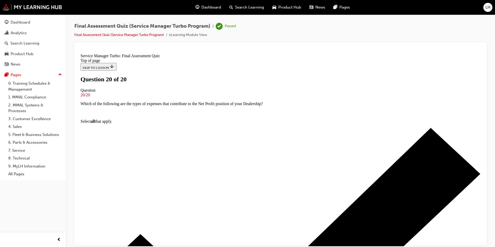
scroll to position [70, 0]
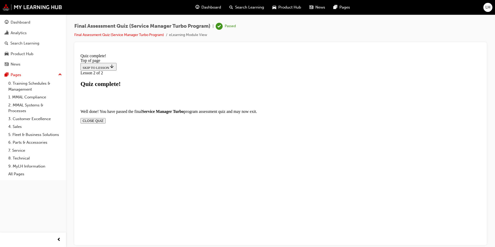
click at [339, 112] on div "Well done! You have passed the final Service Manager Turbo program assessment q…" at bounding box center [281, 113] width 400 height 43
click at [106, 118] on button "CLOSE QUIZ" at bounding box center [93, 120] width 25 height 5
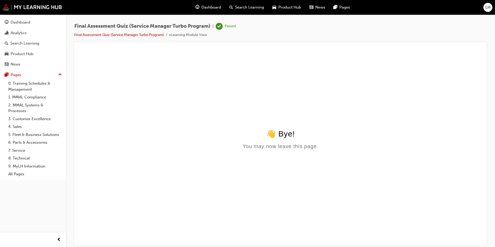
scroll to position [0, 0]
